Goal: Ask a question: Seek information or help from site administrators or community

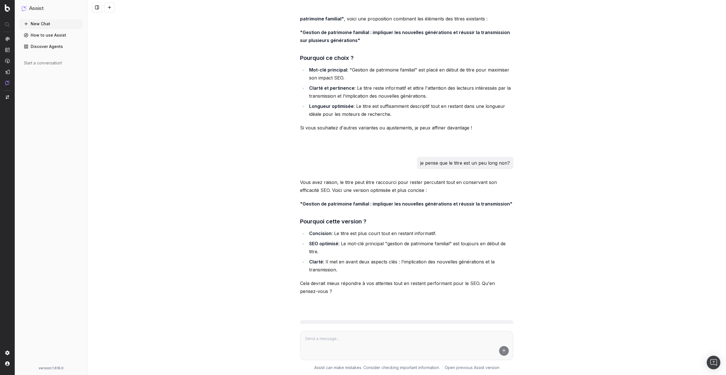
scroll to position [1939, 0]
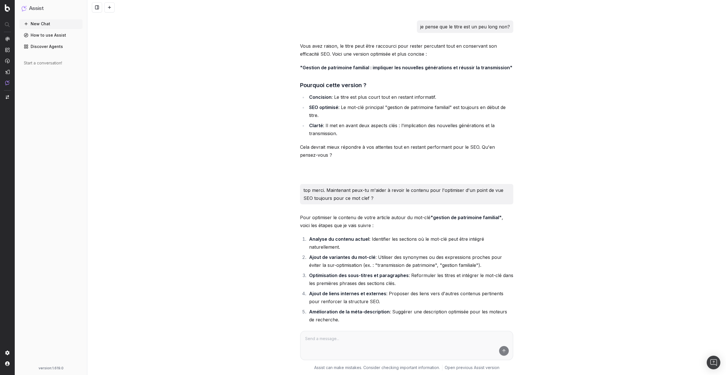
click at [202, 154] on div "Voici un draft d'article que nous souhaitons publier. Peux-tu voir si il ne ris…" at bounding box center [406, 187] width 638 height 375
click at [215, 198] on div "Voici un draft d'article que nous souhaitons publier. Peux-tu voir si il ne ris…" at bounding box center [406, 187] width 638 height 375
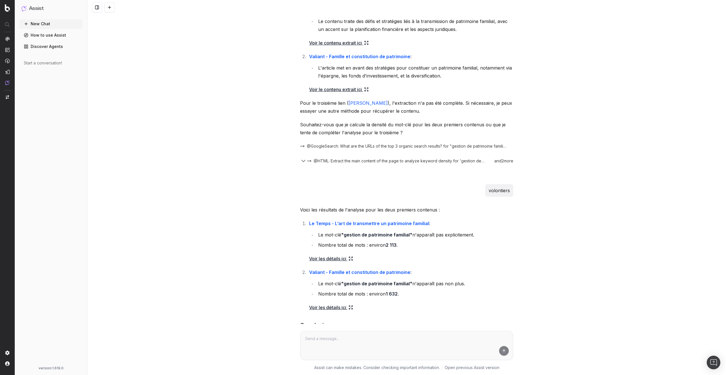
scroll to position [5988, 0]
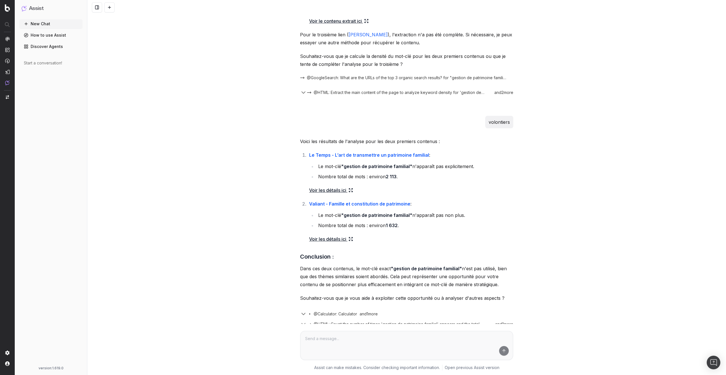
click at [218, 221] on div "Voici un draft d'article que nous souhaitons publier. Peux-tu voir si il ne ris…" at bounding box center [406, 187] width 638 height 375
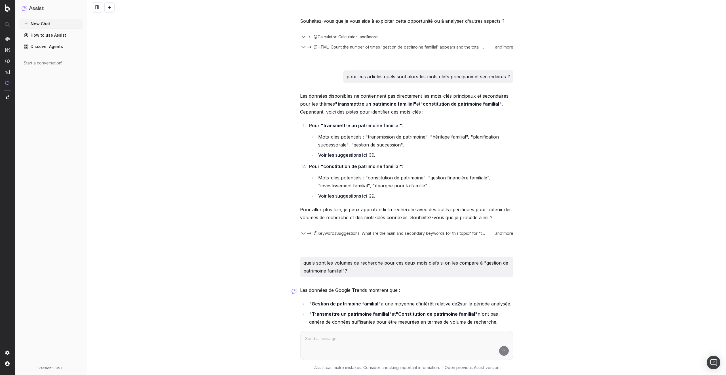
scroll to position [6339, 0]
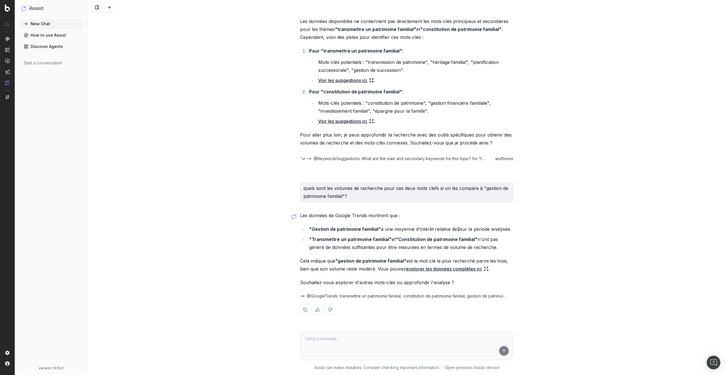
click at [184, 215] on div "Voici un draft d'article que nous souhaitons publier. Peux-tu voir si il ne ris…" at bounding box center [406, 187] width 638 height 375
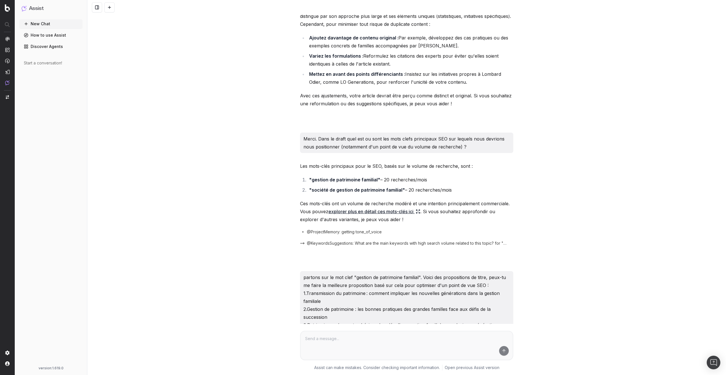
scroll to position [0, 0]
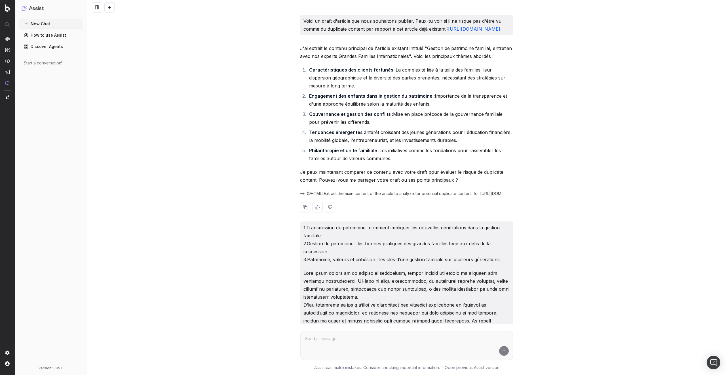
click at [301, 196] on button "@HTML: Extract the main content of the article to analyze for potential duplica…" at bounding box center [406, 194] width 213 height 6
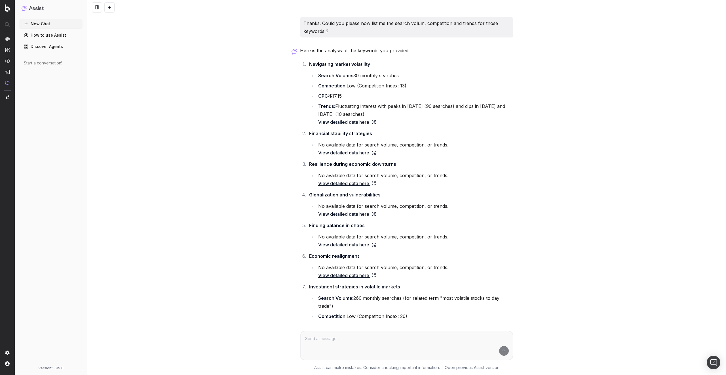
scroll to position [396, 0]
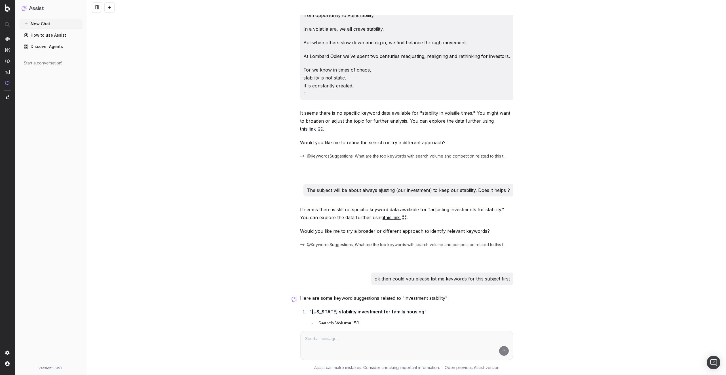
scroll to position [170, 0]
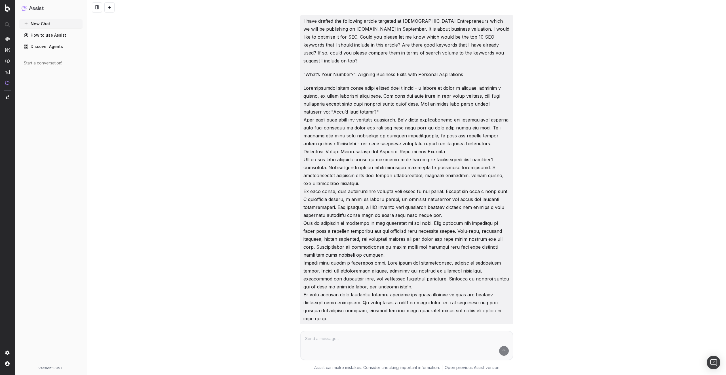
scroll to position [3152, 0]
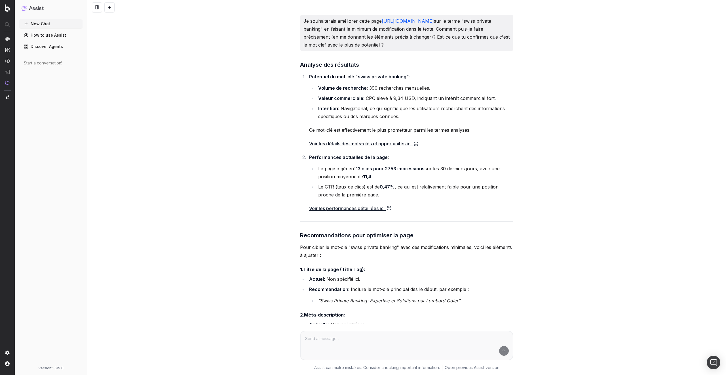
scroll to position [891, 0]
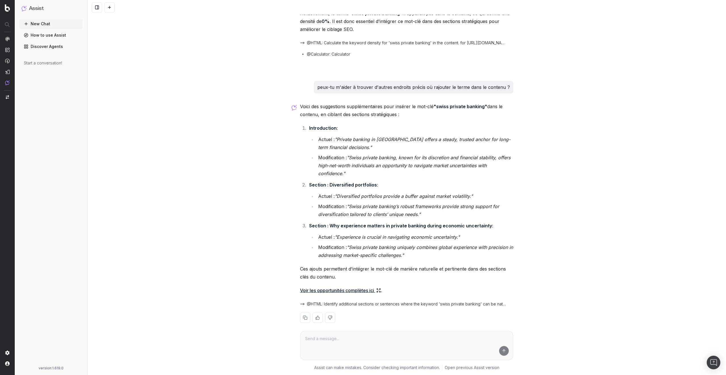
click at [357, 301] on span "@HTML: Identify additional sections or sentences where the keyword 'swiss priva…" at bounding box center [407, 304] width 200 height 6
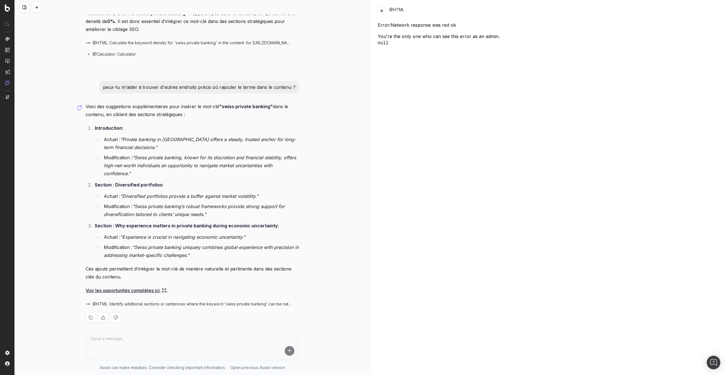
click at [382, 9] on button at bounding box center [382, 11] width 8 height 8
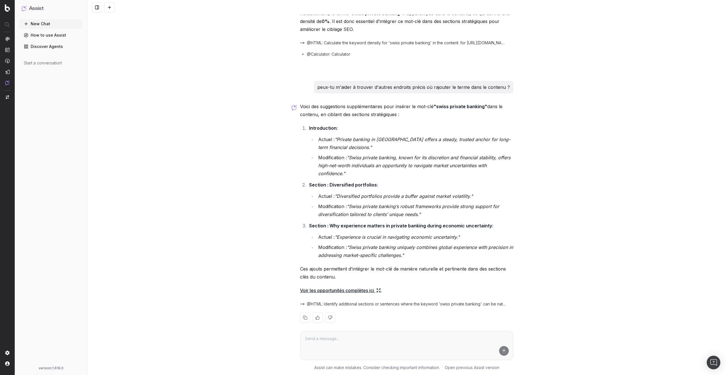
click at [328, 286] on link "Voir les opportunités complètes ici" at bounding box center [340, 290] width 81 height 8
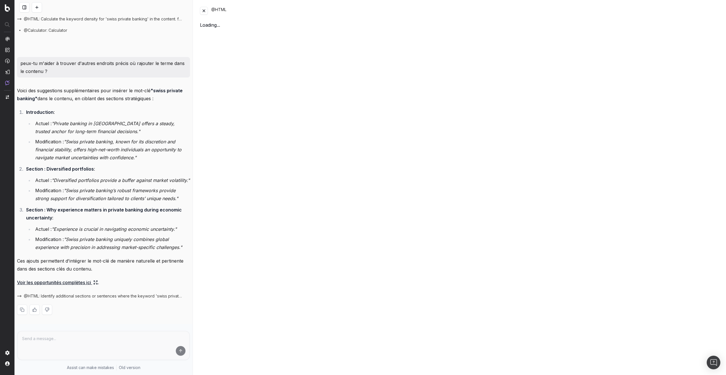
scroll to position [994, 0]
click at [203, 10] on button at bounding box center [204, 11] width 8 height 8
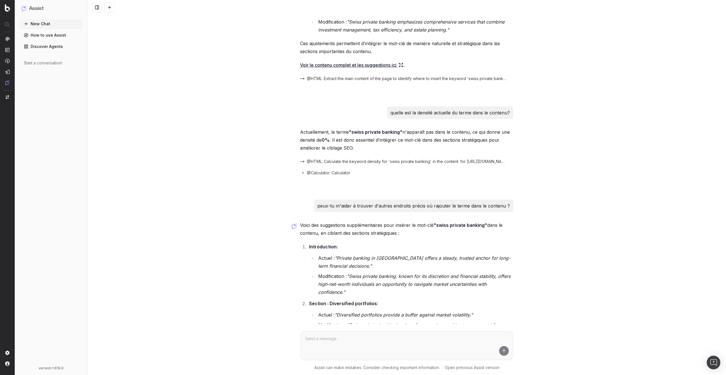
scroll to position [891, 0]
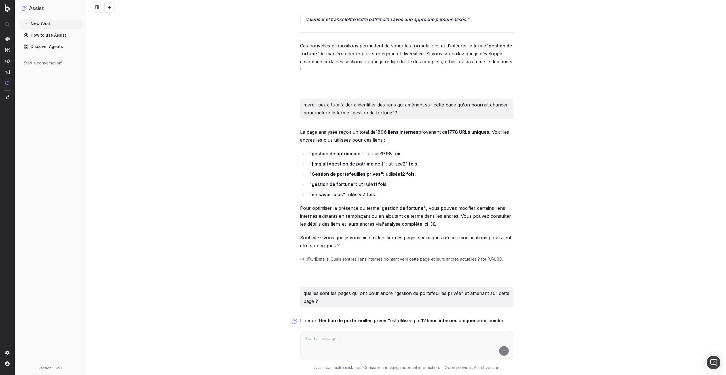
scroll to position [5308, 0]
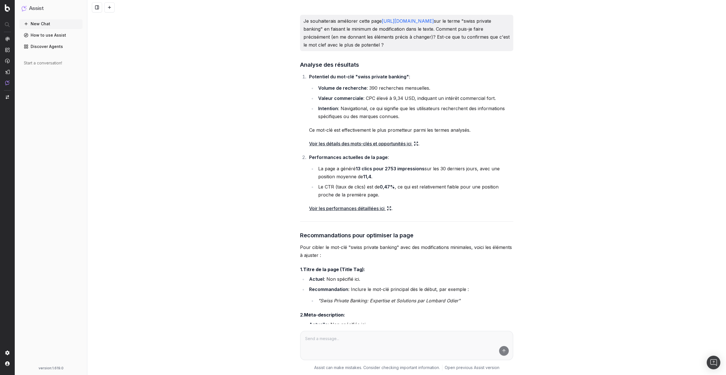
scroll to position [891, 0]
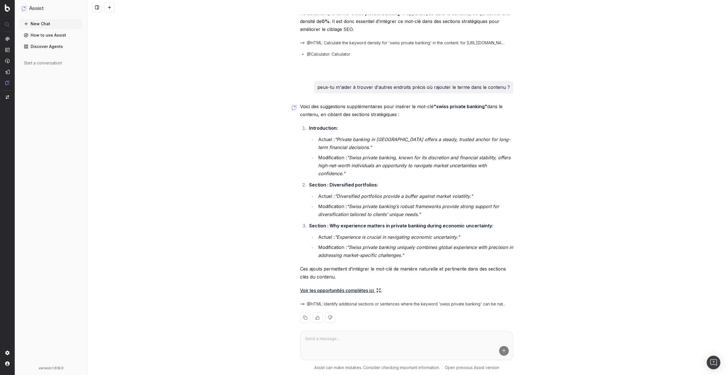
click at [332, 301] on span "@HTML: Identify additional sections or sentences where the keyword 'swiss priva…" at bounding box center [407, 304] width 200 height 6
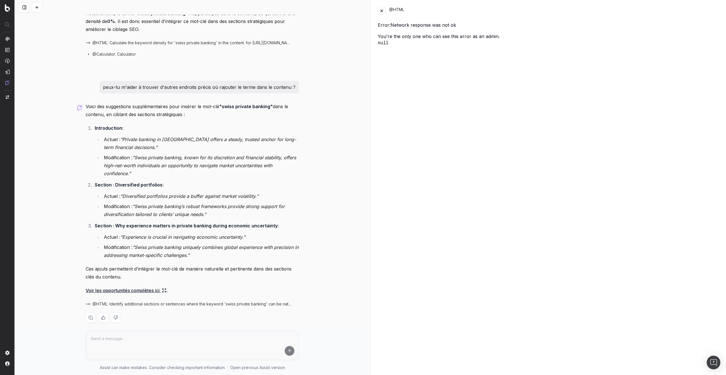
click at [378, 11] on button at bounding box center [382, 11] width 8 height 8
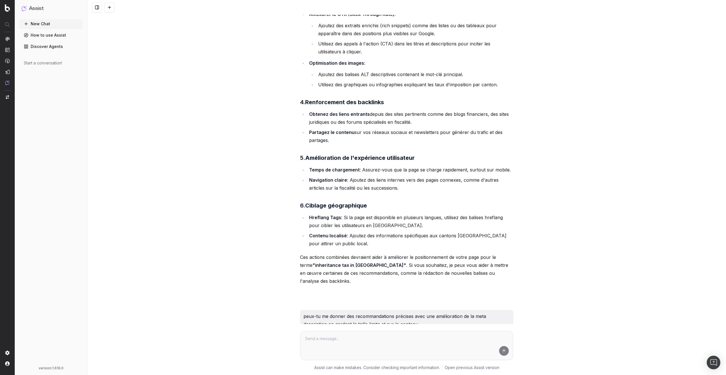
scroll to position [680, 0]
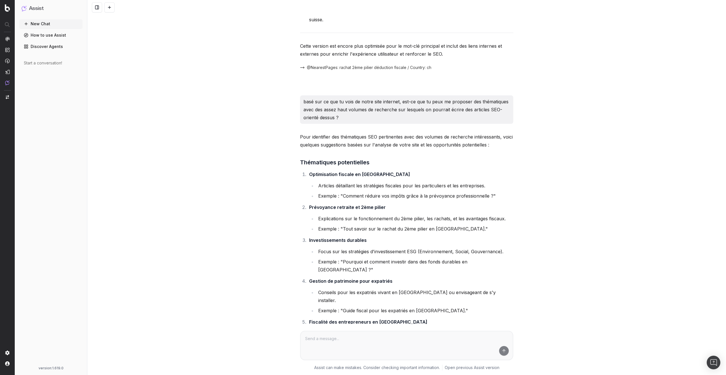
scroll to position [2726, 0]
click at [217, 104] on div "Nous souhaiterions écrire une article SEO-friendly au sujet du 2ème pilier en […" at bounding box center [406, 187] width 638 height 375
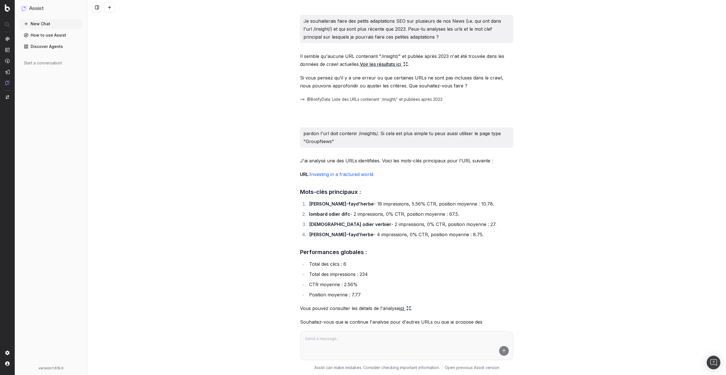
scroll to position [1416, 0]
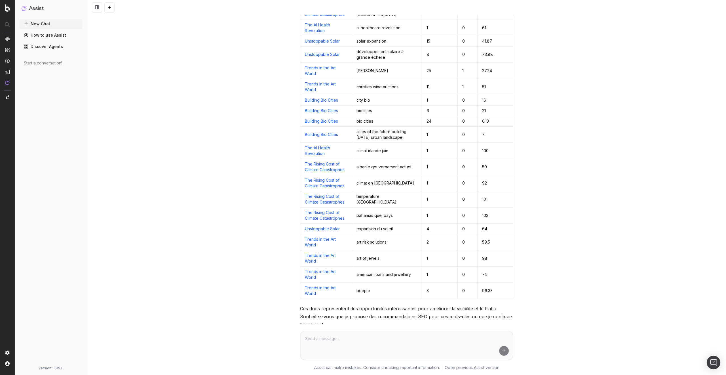
click at [217, 104] on div "Je souhaiterais faire des petits adaptations SEO sur plusieurs de nos News (i.e…" at bounding box center [406, 187] width 638 height 375
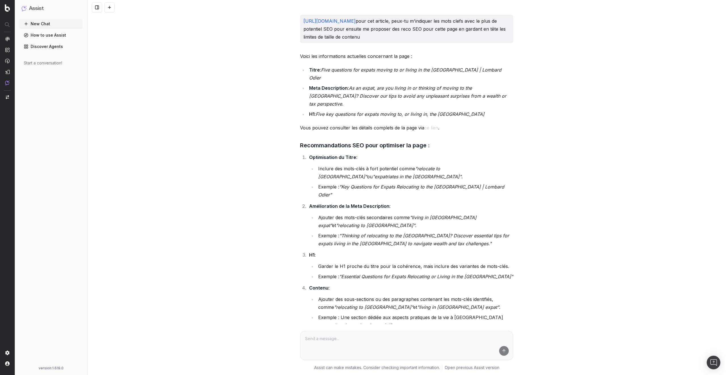
scroll to position [367, 0]
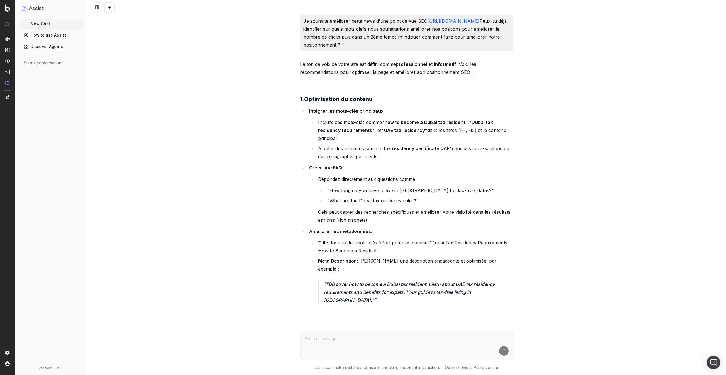
scroll to position [1919, 0]
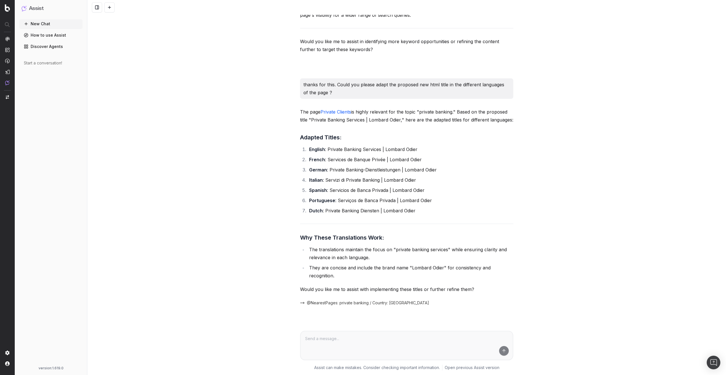
scroll to position [4084, 0]
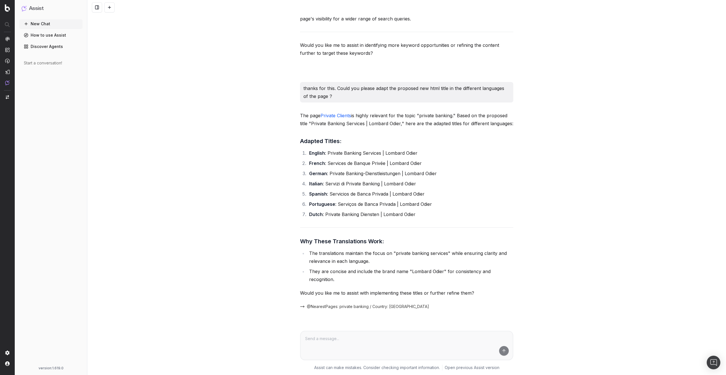
click at [213, 133] on div "How can we improve in term of SEO on keyword "private banking" this page [URL][…" at bounding box center [406, 187] width 638 height 375
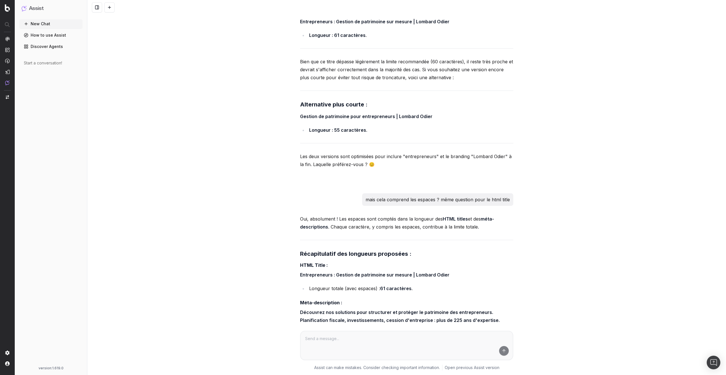
scroll to position [5583, 0]
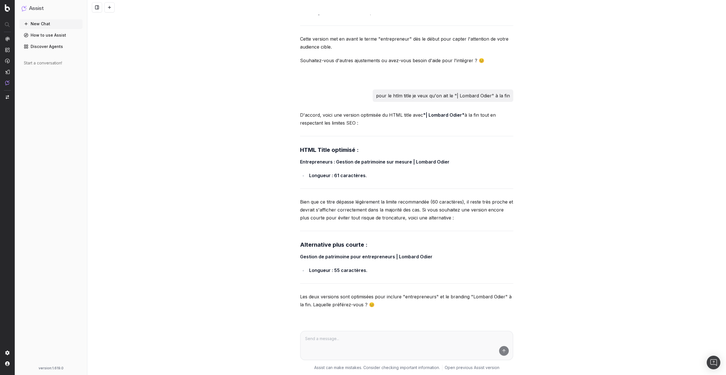
click at [236, 131] on div "Nous sommes en train de revoir notre page principale pour le segment entreprene…" at bounding box center [406, 187] width 638 height 375
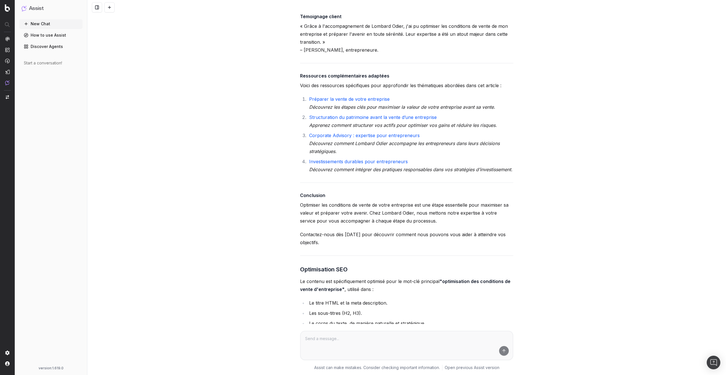
scroll to position [21260, 0]
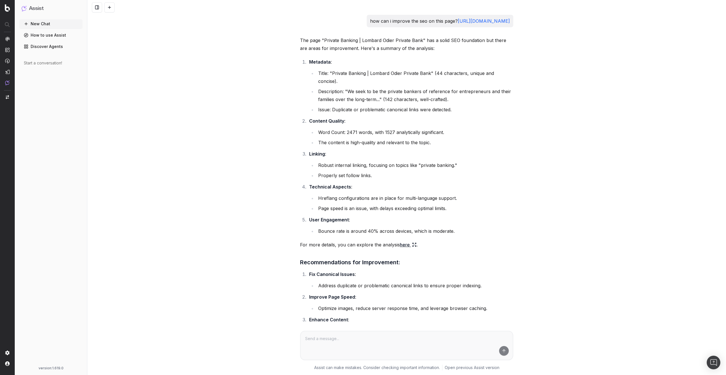
scroll to position [3367, 0]
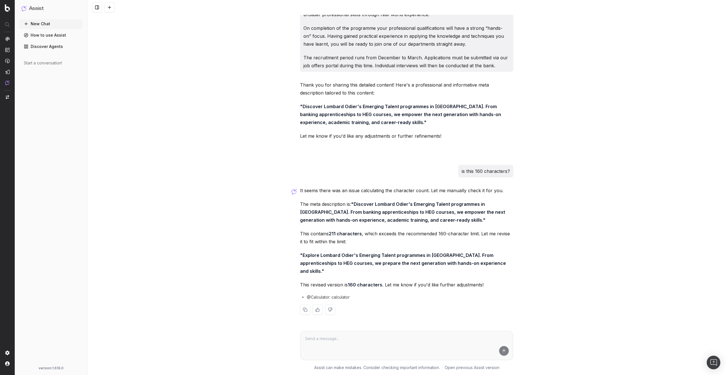
click at [207, 138] on div "how can i improve the seo on this page? https://www.lombardodier.com/home/priva…" at bounding box center [406, 187] width 638 height 375
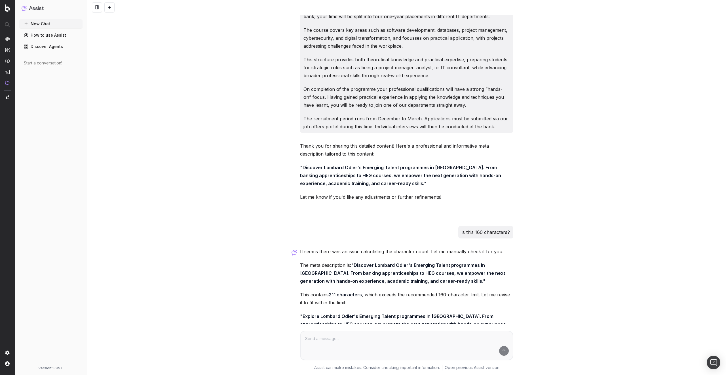
scroll to position [3265, 0]
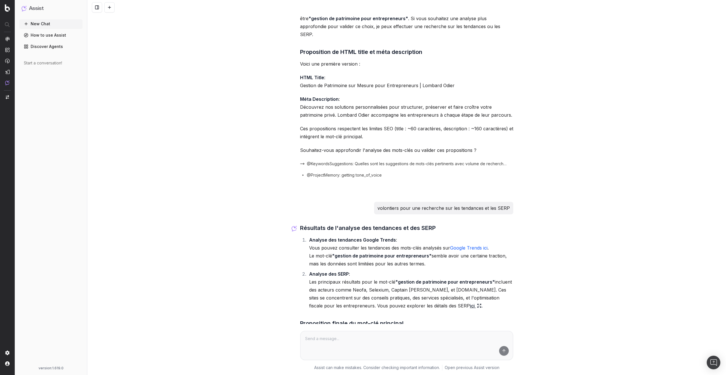
scroll to position [2035, 0]
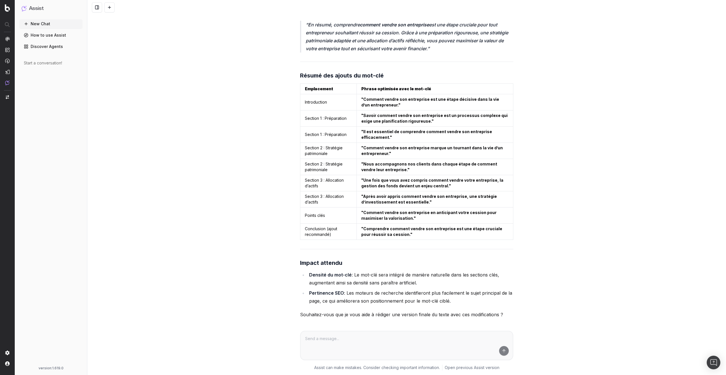
scroll to position [2827, 0]
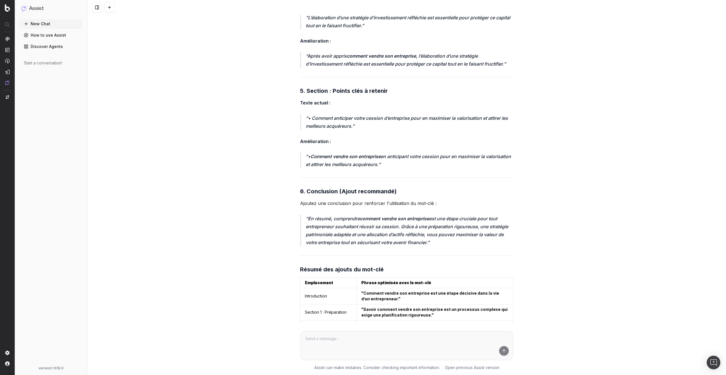
click at [583, 182] on div "Je souhaiterais améliorer le positionnement de cette page https://www.lombardod…" at bounding box center [406, 187] width 638 height 375
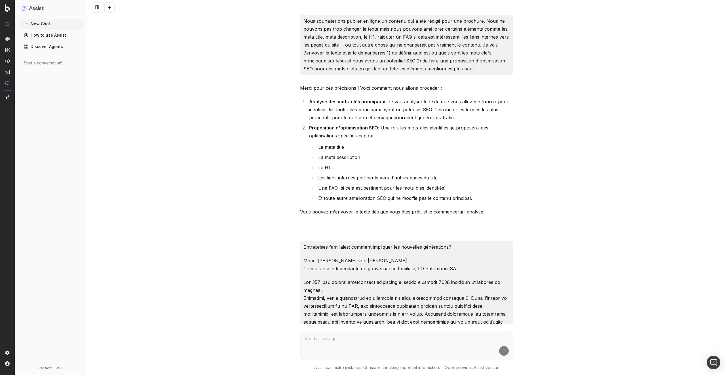
scroll to position [6101, 0]
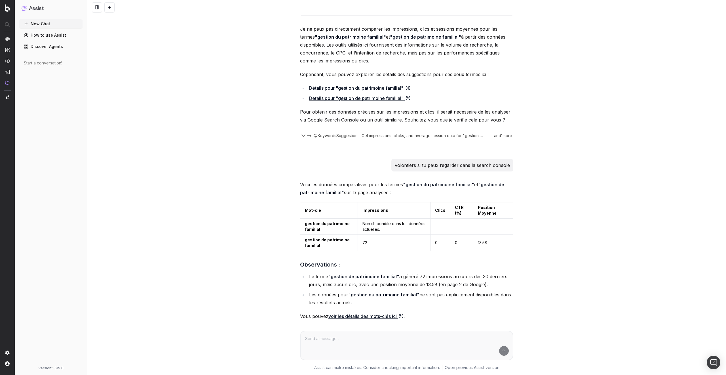
scroll to position [3241, 0]
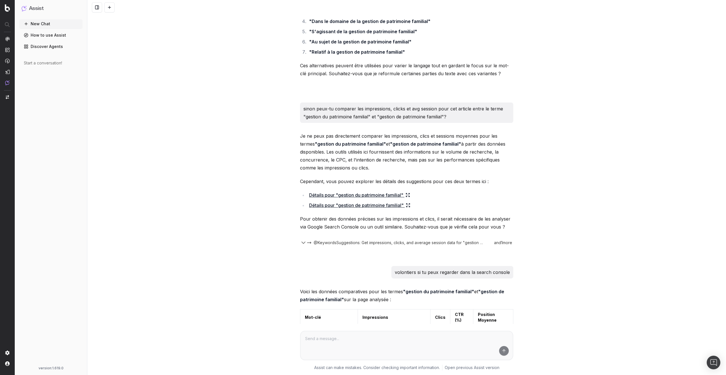
click at [225, 203] on div "Je souhaiterais améliorer le positionnement de cette page [URL][DOMAIN_NAME] et…" at bounding box center [406, 187] width 638 height 375
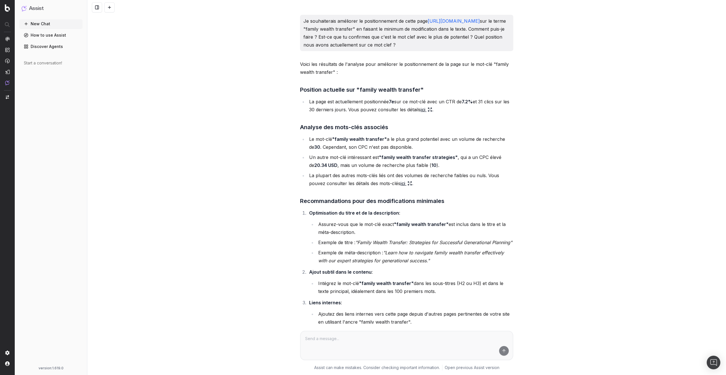
scroll to position [4013, 0]
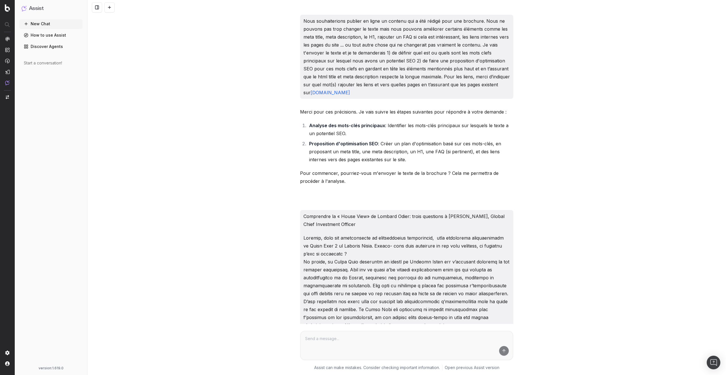
scroll to position [739, 0]
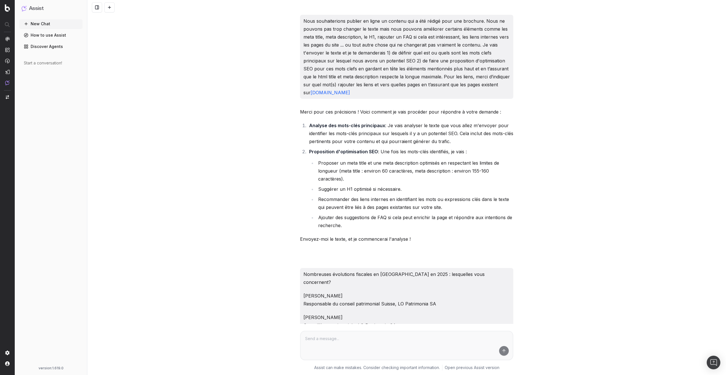
scroll to position [2580, 0]
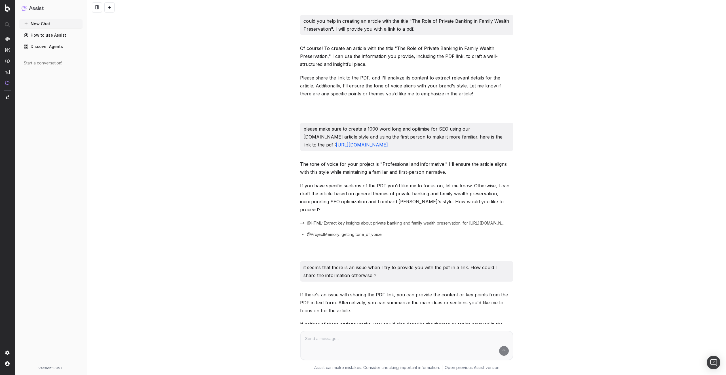
click at [218, 203] on div "could you help in creating an article with the title "The Role of Private Banki…" at bounding box center [406, 187] width 638 height 375
click at [314, 220] on span "@HTML: Extract key insights about private banking and family wealth preservatio…" at bounding box center [407, 223] width 200 height 6
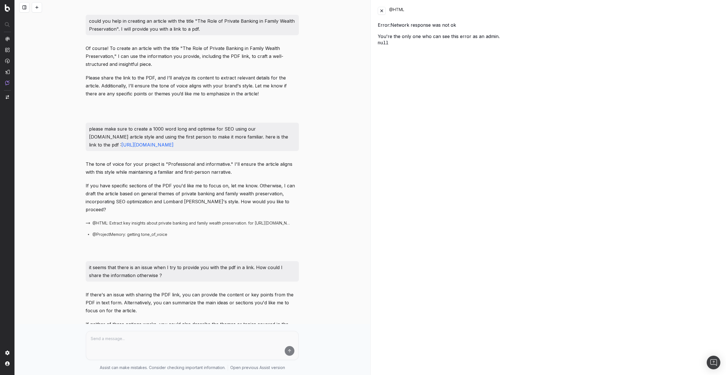
click at [380, 10] on button at bounding box center [382, 11] width 8 height 8
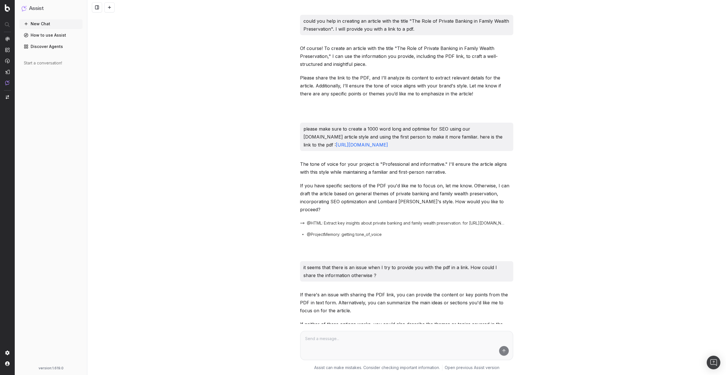
click at [257, 197] on div "could you help in creating an article with the title "The Role of Private Banki…" at bounding box center [406, 187] width 638 height 375
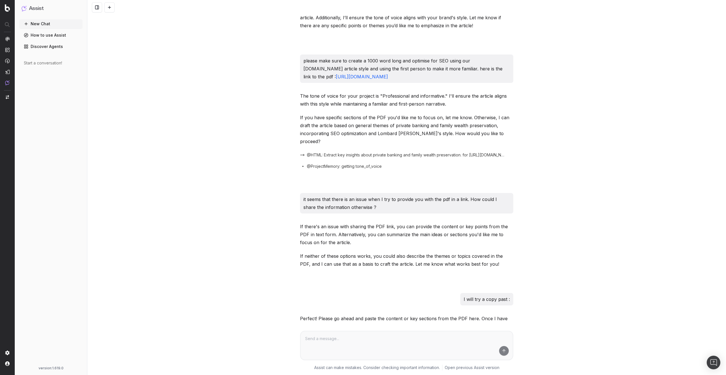
drag, startPoint x: 322, startPoint y: 86, endPoint x: 301, endPoint y: 77, distance: 23.3
click at [301, 77] on div "please make sure to create a 1000 word long and optimise for SEO using our lomb…" at bounding box center [406, 68] width 213 height 28
copy link "https://www.lombardodier.com/files/live/sites/loportail/files/Documents/downloa…"
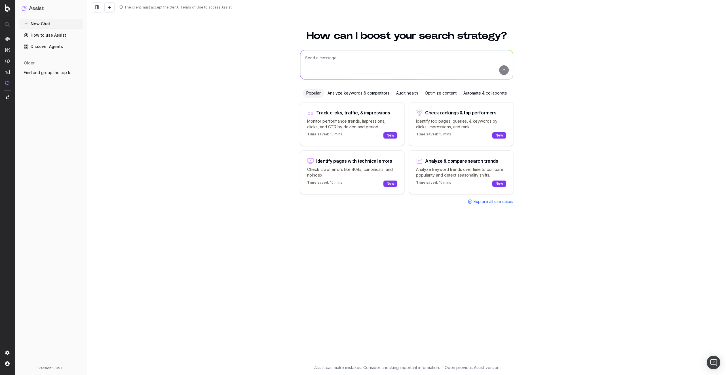
click at [330, 62] on textarea at bounding box center [406, 64] width 213 height 29
paste textarea "https://www.lombardodier.com/files/live/sites/loportail/files/Documents/downloa…"
type textarea "Summarize this content https://www.lombardodier.com/files/live/sites/loportail/…"
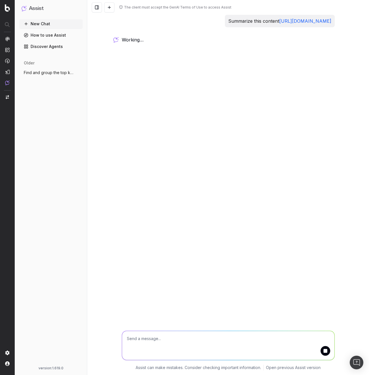
click at [251, 140] on div "The client must accept the GenAI Terms of Use to access Assist Summarize this c…" at bounding box center [228, 187] width 282 height 375
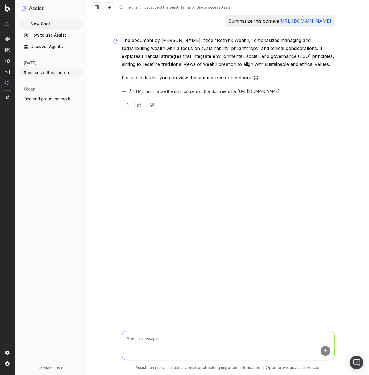
click at [250, 82] on link "here" at bounding box center [250, 78] width 17 height 8
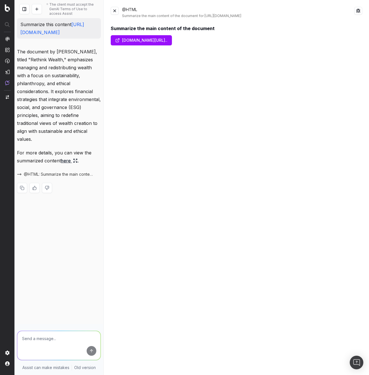
click at [167, 45] on link "www.lombardodier.com/files/live/sites/loportail/fi..." at bounding box center [141, 40] width 61 height 10
click at [116, 12] on button at bounding box center [115, 11] width 8 height 8
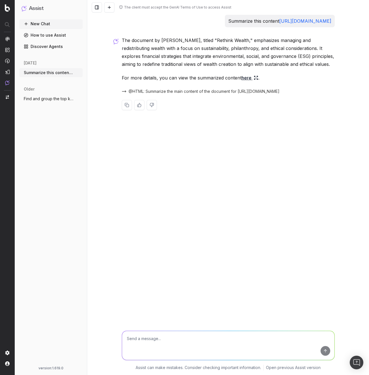
click at [175, 343] on textarea at bounding box center [228, 345] width 213 height 29
paste textarea "[URL][DOMAIN_NAME]"
click at [195, 339] on textarea "From this PDF, what" at bounding box center [228, 345] width 213 height 29
type textarea "From this PDF, who is [PERSON_NAME]?"
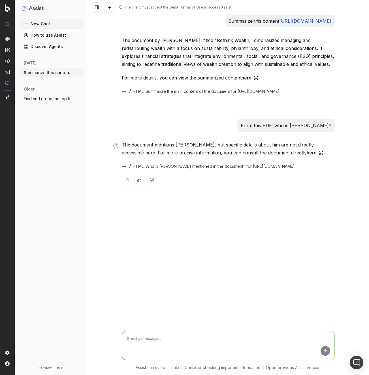
click at [195, 341] on textarea at bounding box center [228, 345] width 213 height 29
type textarea "How many pages there is in the PDF?"
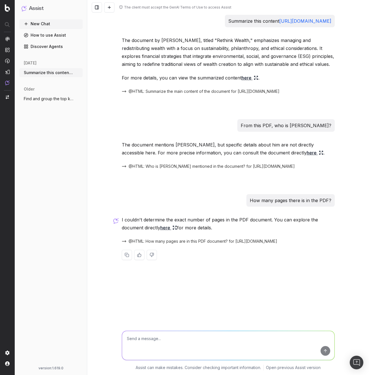
click at [183, 350] on textarea at bounding box center [228, 345] width 213 height 29
type textarea "W"
click div "New Chat How to use Assist Discover Agents [DATE] Summarize this content [URL][…"
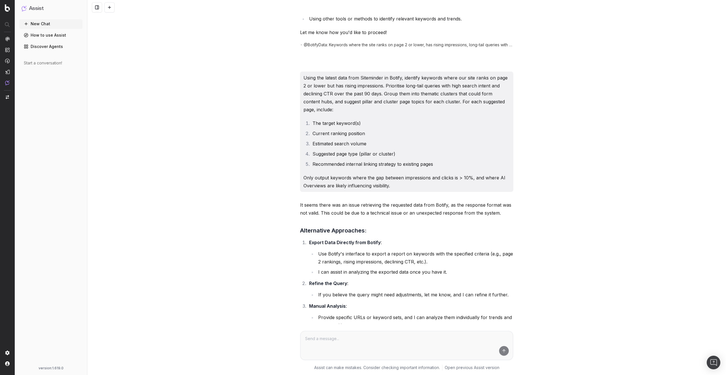
scroll to position [987, 0]
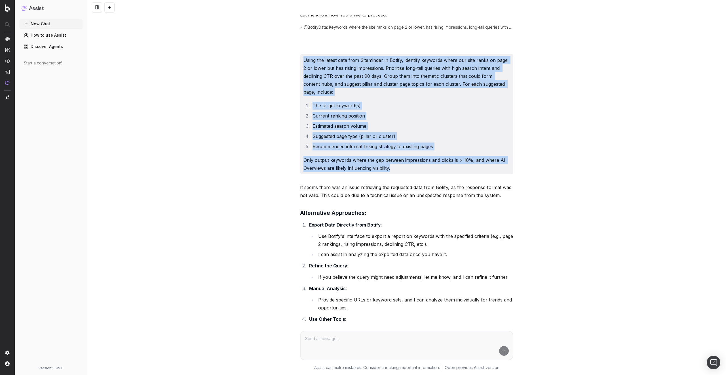
drag, startPoint x: 302, startPoint y: 58, endPoint x: 404, endPoint y: 165, distance: 148.2
click at [404, 165] on div "Using the latest data from Siteminder in Botify, identify keywords where our si…" at bounding box center [406, 114] width 213 height 120
click at [223, 161] on div "I'm trying to create content hub for the channel manager topic. What are other …" at bounding box center [406, 187] width 638 height 375
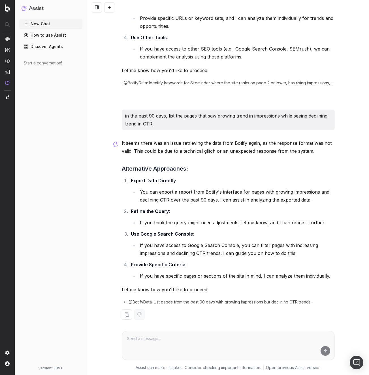
scroll to position [1273, 0]
